Goal: Task Accomplishment & Management: Complete application form

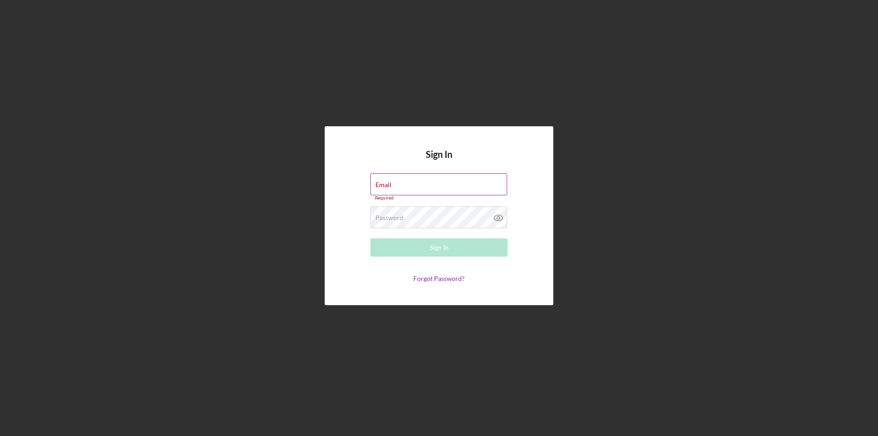
click at [392, 181] on div "Email Required" at bounding box center [438, 186] width 137 height 27
type input "v"
type input "C"
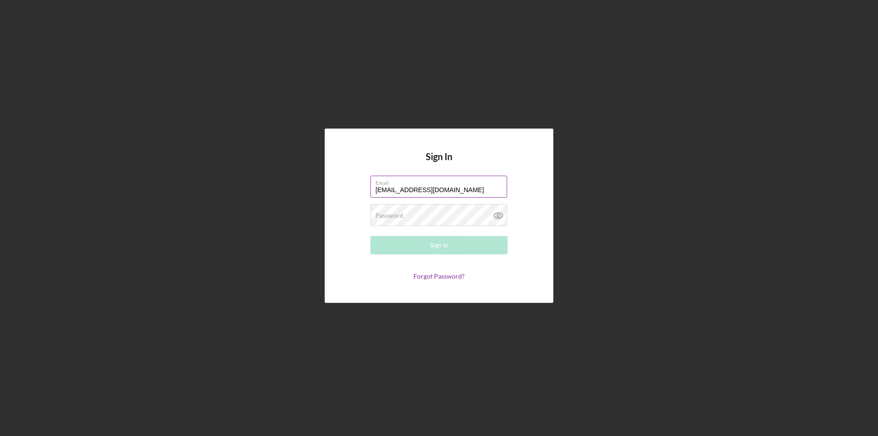
type input "[EMAIL_ADDRESS][DOMAIN_NAME]"
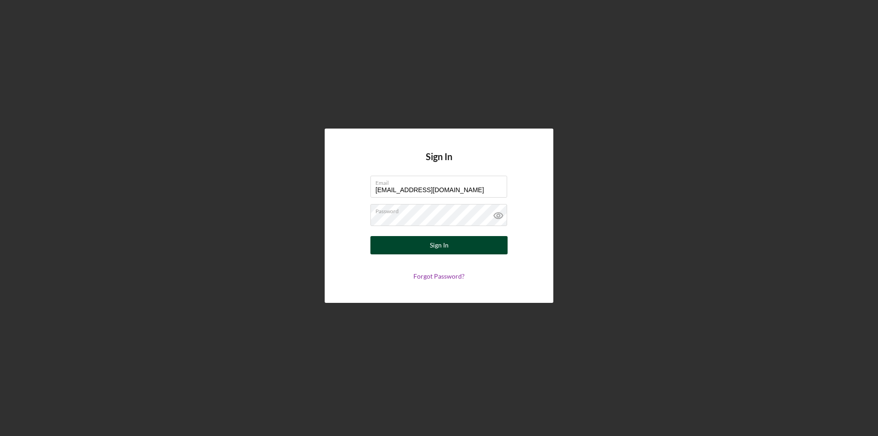
click at [445, 239] on div "Sign In" at bounding box center [439, 245] width 19 height 18
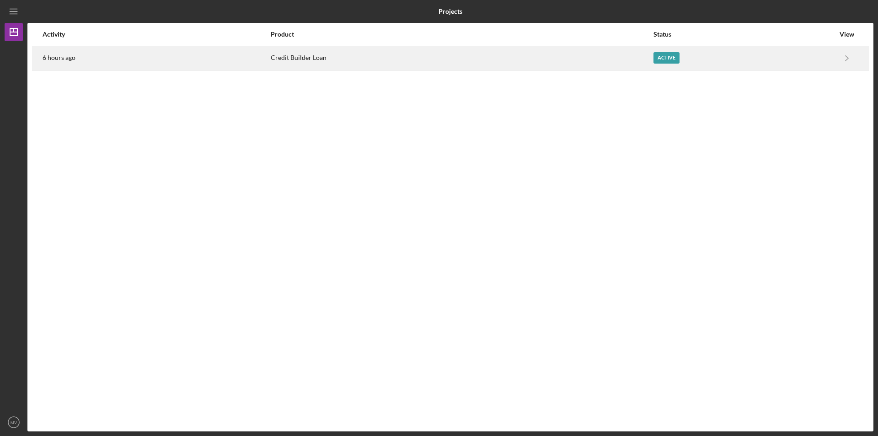
click at [662, 60] on div "Active" at bounding box center [666, 57] width 26 height 11
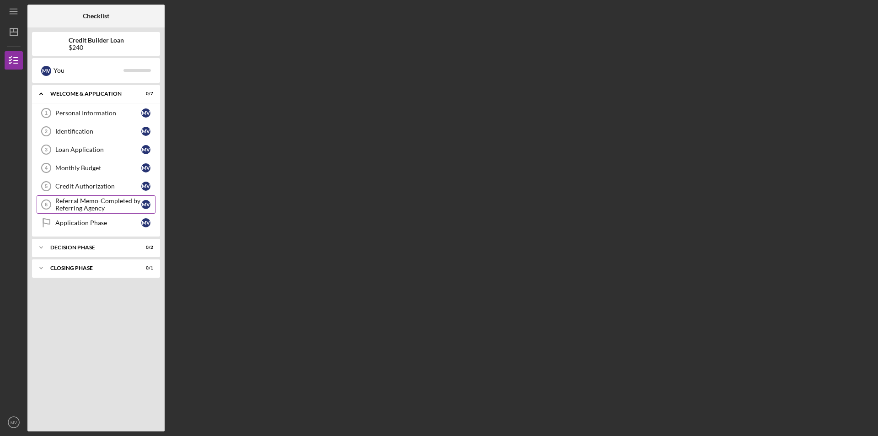
click at [76, 209] on div "Referral Memo-Completed by Referring Agency" at bounding box center [98, 204] width 86 height 15
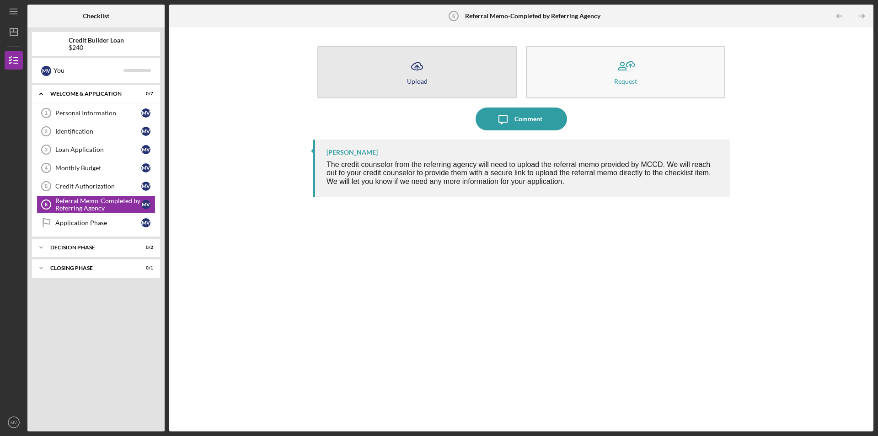
click at [418, 87] on button "Icon/Upload Upload" at bounding box center [416, 72] width 199 height 53
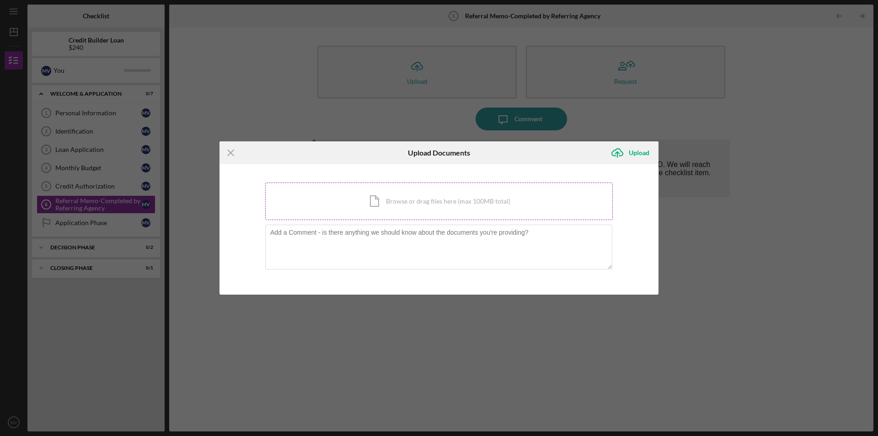
click at [424, 198] on div "Icon/Document Browse or drag files here (max 100MB total) Tap to choose files o…" at bounding box center [438, 200] width 347 height 37
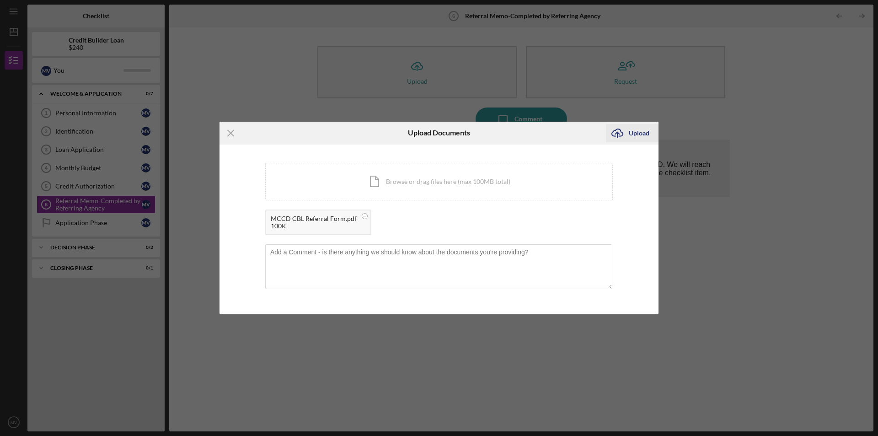
click at [642, 133] on div "Upload" at bounding box center [639, 133] width 21 height 18
